Goal: Transaction & Acquisition: Purchase product/service

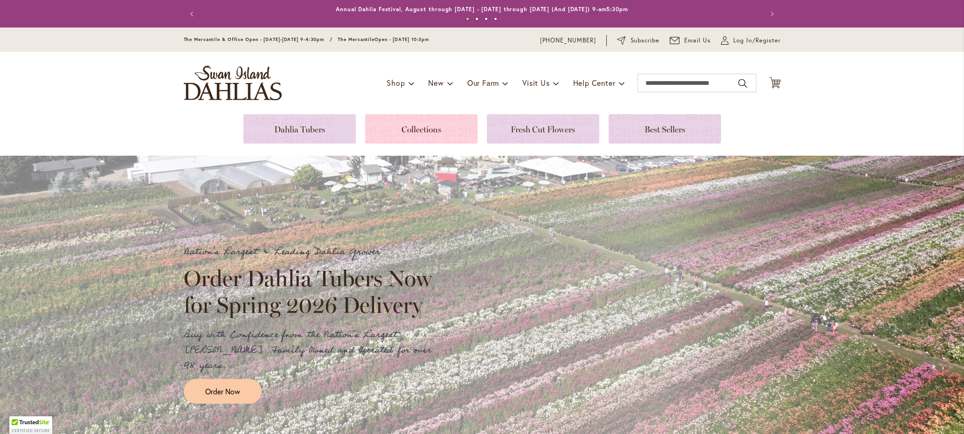
click at [410, 129] on link at bounding box center [421, 128] width 112 height 29
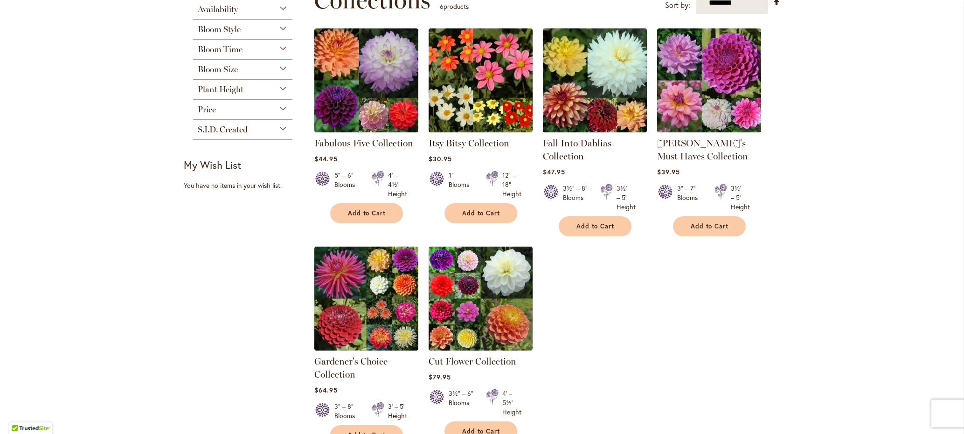
scroll to position [153, 0]
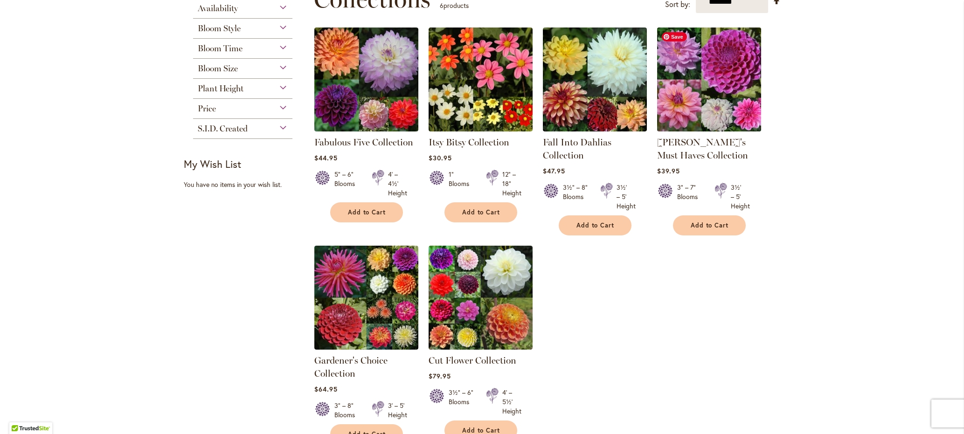
click at [702, 90] on img at bounding box center [709, 79] width 109 height 109
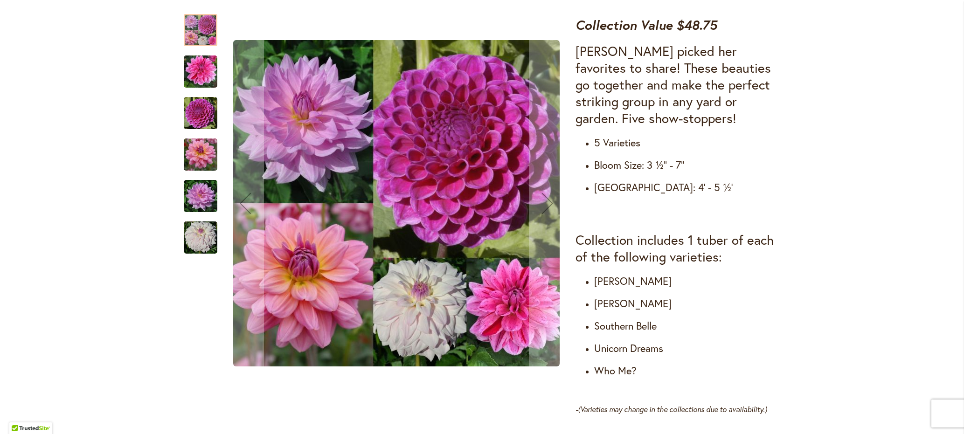
scroll to position [384, 0]
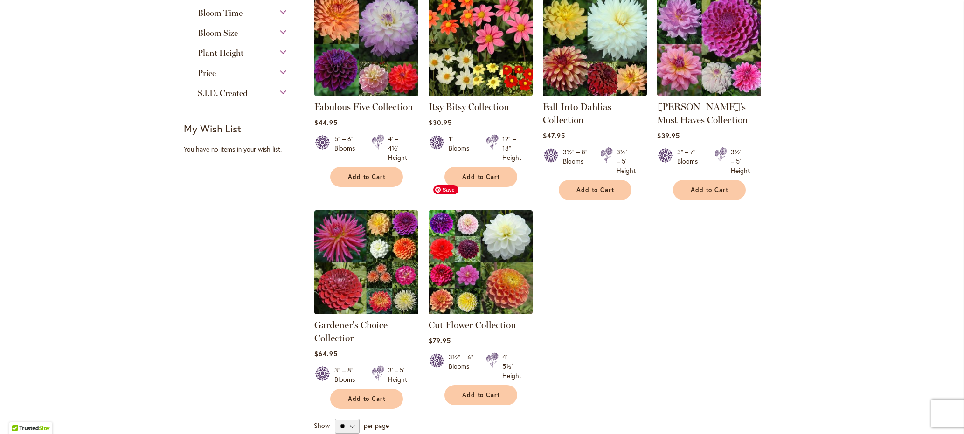
scroll to position [189, 0]
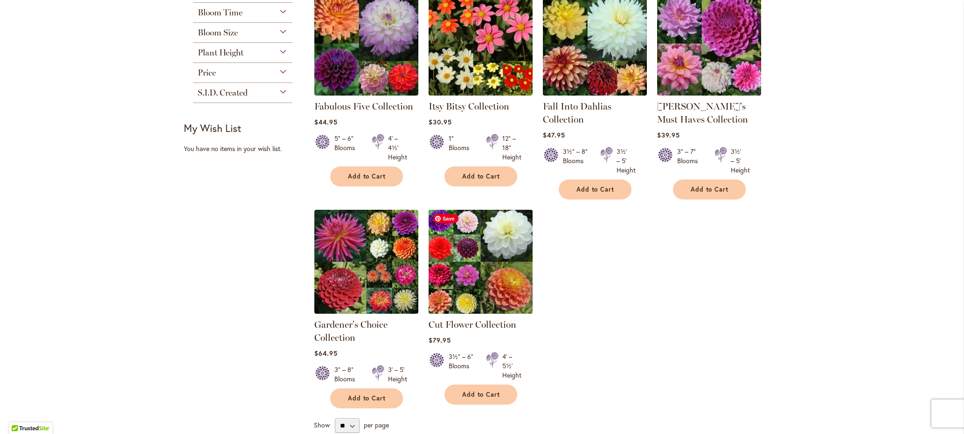
click at [476, 277] on img at bounding box center [480, 261] width 109 height 109
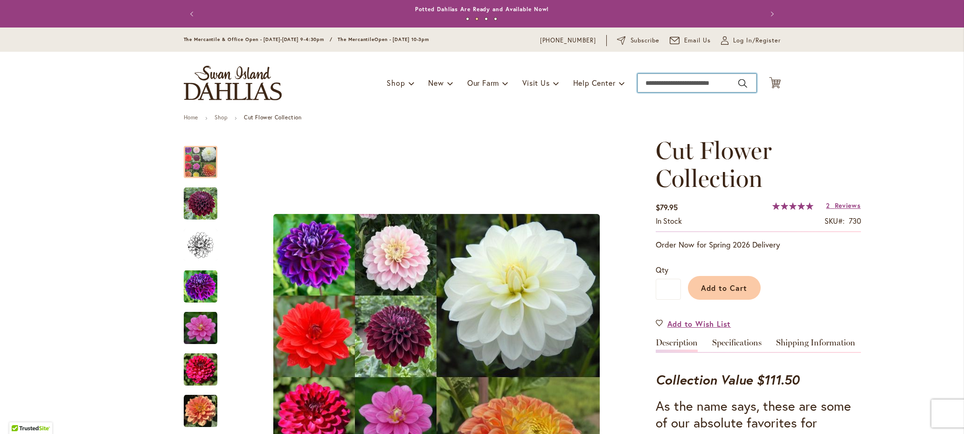
click at [676, 84] on input "Search" at bounding box center [697, 83] width 119 height 19
type input "******"
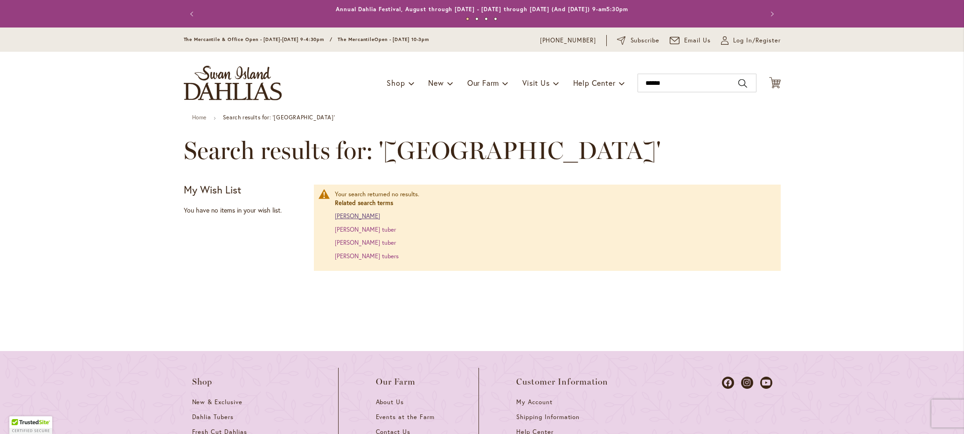
click at [347, 215] on link "[PERSON_NAME]" at bounding box center [357, 216] width 45 height 8
